Goal: Ask a question

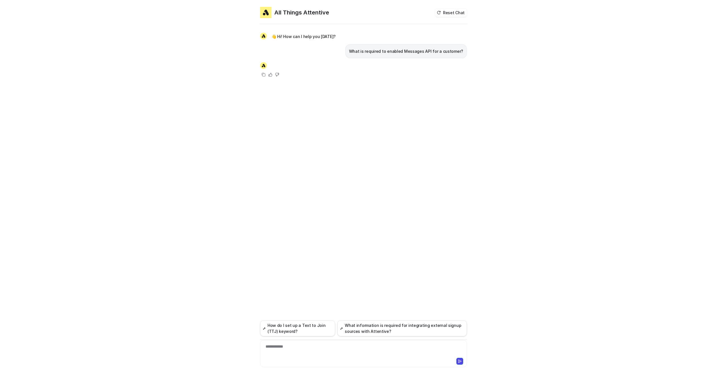
click at [261, 62] on div at bounding box center [270, 65] width 20 height 7
click at [268, 64] on div at bounding box center [270, 65] width 20 height 7
click at [292, 343] on div "**********" at bounding box center [363, 353] width 207 height 27
click at [284, 346] on div at bounding box center [363, 350] width 204 height 13
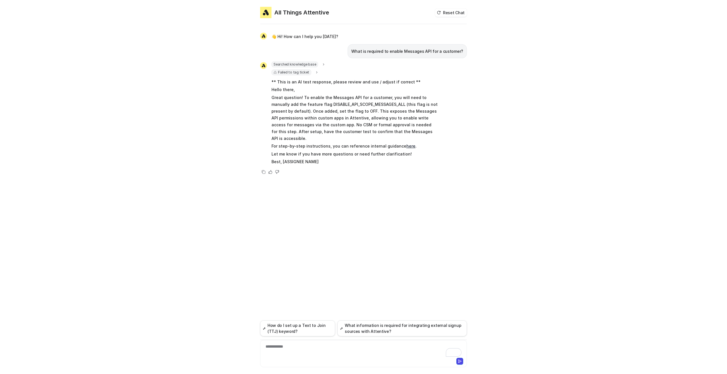
click at [315, 73] on icon at bounding box center [317, 72] width 4 height 4
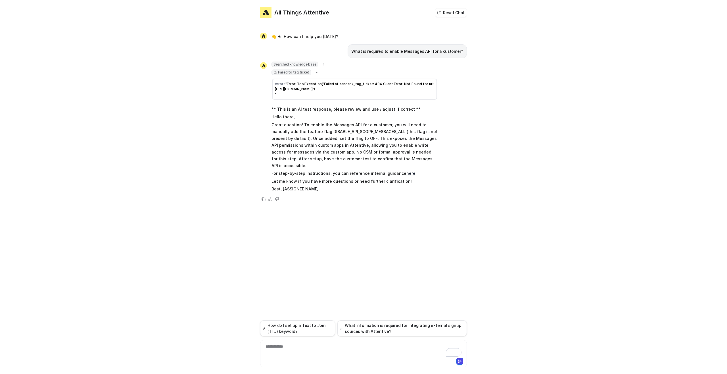
click at [316, 72] on icon at bounding box center [317, 72] width 2 height 1
